Goal: Use online tool/utility: Use online tool/utility

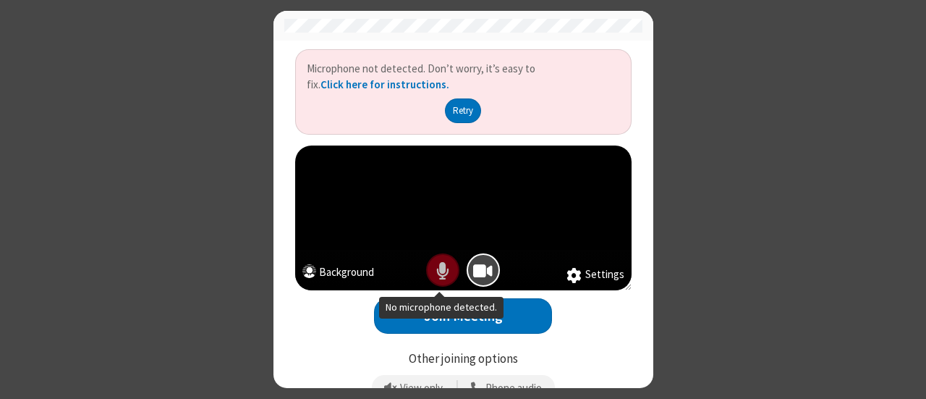
click at [424, 258] on div at bounding box center [443, 270] width 41 height 41
click at [462, 115] on button "Retry" at bounding box center [463, 110] width 37 height 25
click at [218, 93] on div "Microphone not detected. Don’t worry, it’s easy to fix. Click here for instruct…" at bounding box center [463, 199] width 926 height 399
click at [451, 109] on button "Retry" at bounding box center [463, 110] width 37 height 25
click at [386, 81] on link "Click here for instructions." at bounding box center [385, 84] width 129 height 14
